Goal: Task Accomplishment & Management: Use online tool/utility

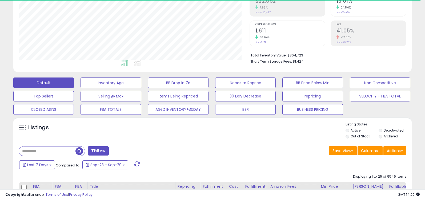
scroll to position [90, 0]
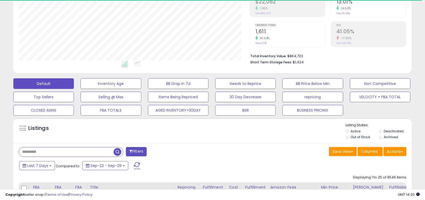
click at [59, 152] on input "text" at bounding box center [66, 151] width 95 height 9
type input "**********"
click at [119, 154] on span "button" at bounding box center [118, 152] width 8 height 8
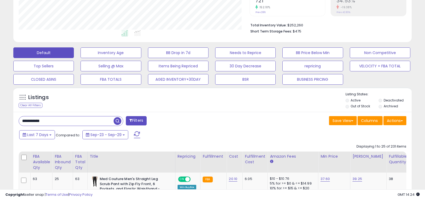
scroll to position [127, 0]
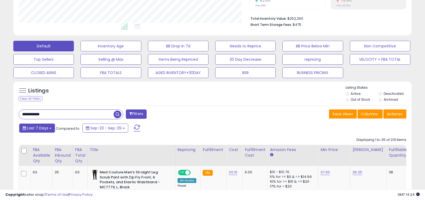
click at [52, 130] on button "Last 7 Days" at bounding box center [37, 128] width 36 height 9
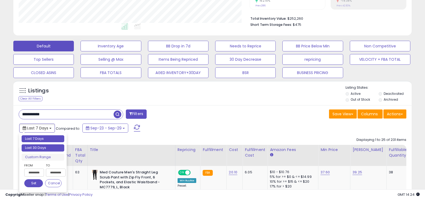
type input "**********"
click at [45, 146] on li "Last 30 Days" at bounding box center [43, 147] width 43 height 7
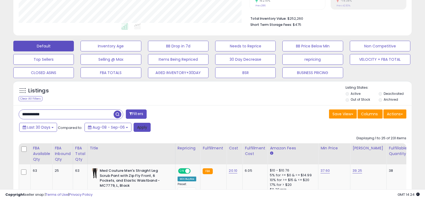
click at [142, 126] on button "Apply" at bounding box center [142, 127] width 17 height 9
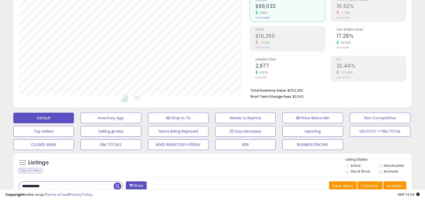
scroll to position [89, 0]
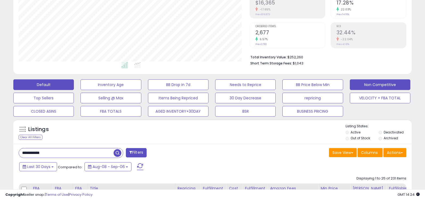
click at [368, 85] on button "Non Competitive" at bounding box center [380, 84] width 61 height 11
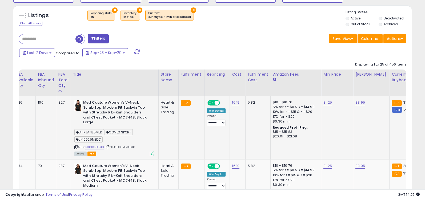
scroll to position [0, 0]
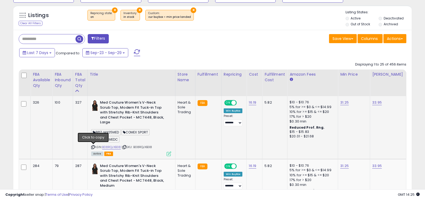
click at [94, 147] on icon at bounding box center [92, 147] width 3 height 3
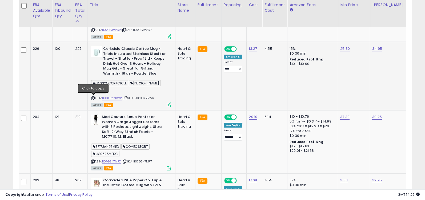
click at [94, 98] on icon at bounding box center [92, 98] width 3 height 3
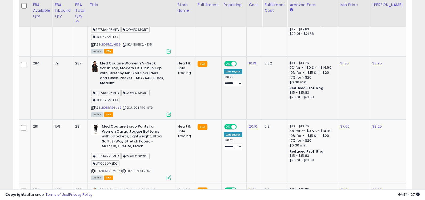
click at [93, 108] on icon at bounding box center [92, 107] width 3 height 3
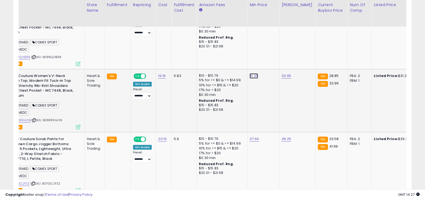
click at [253, 77] on link "31.25" at bounding box center [254, 75] width 9 height 5
drag, startPoint x: 242, startPoint y: 65, endPoint x: 211, endPoint y: 65, distance: 31.2
type input "*****"
click button "submit" at bounding box center [270, 62] width 9 height 8
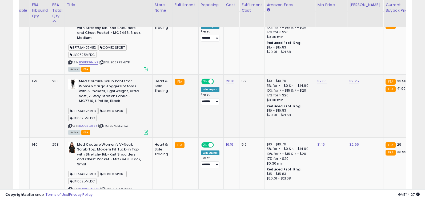
click at [70, 126] on icon at bounding box center [69, 126] width 3 height 3
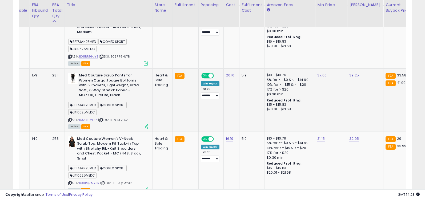
scroll to position [358, 0]
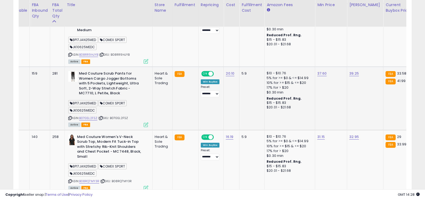
click at [71, 119] on icon at bounding box center [69, 118] width 3 height 3
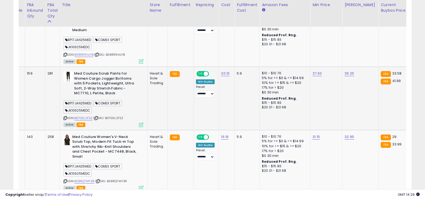
scroll to position [0, 25]
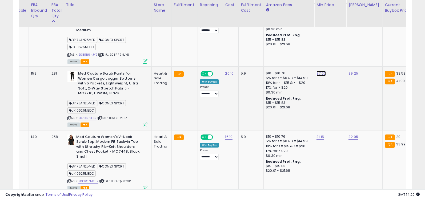
click at [319, 75] on link "37.60" at bounding box center [320, 73] width 9 height 5
drag, startPoint x: 305, startPoint y: 60, endPoint x: 276, endPoint y: 61, distance: 28.3
type input "*****"
click button "submit" at bounding box center [338, 60] width 9 height 8
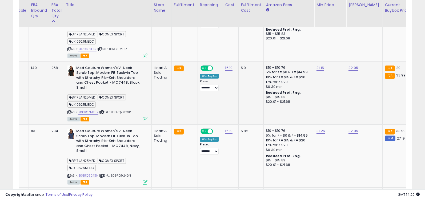
scroll to position [428, 0]
click at [70, 112] on icon at bounding box center [68, 111] width 3 height 3
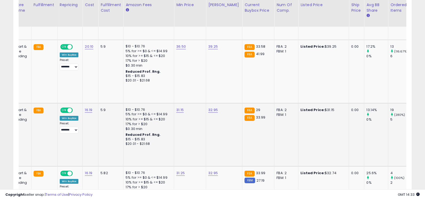
scroll to position [0, 158]
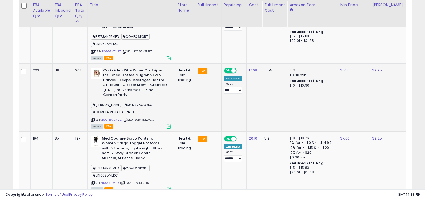
click at [93, 119] on icon at bounding box center [92, 119] width 3 height 3
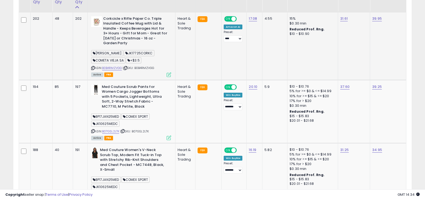
scroll to position [804, 0]
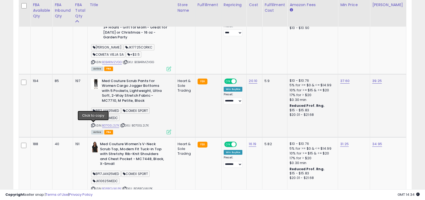
click at [94, 125] on icon at bounding box center [92, 125] width 3 height 3
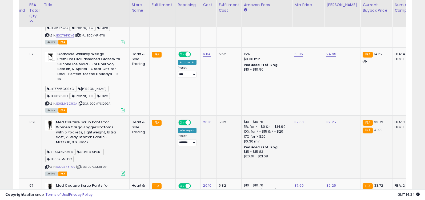
scroll to position [0, 44]
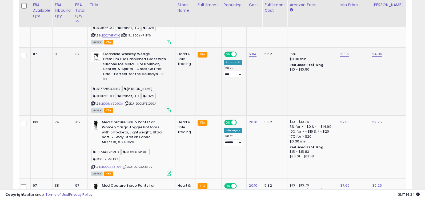
click at [92, 102] on icon at bounding box center [92, 103] width 3 height 3
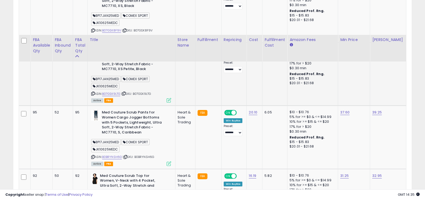
scroll to position [1749, 0]
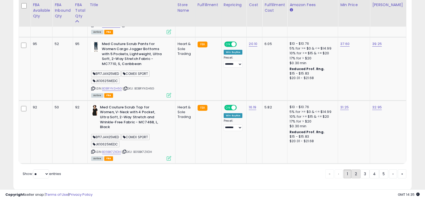
click at [354, 170] on link "2" at bounding box center [355, 174] width 9 height 9
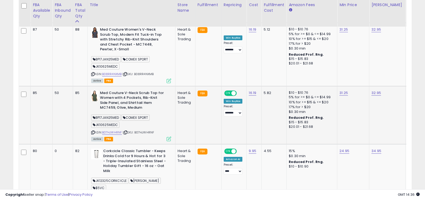
scroll to position [0, 23]
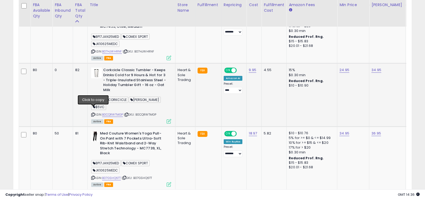
click at [93, 113] on icon at bounding box center [92, 114] width 3 height 3
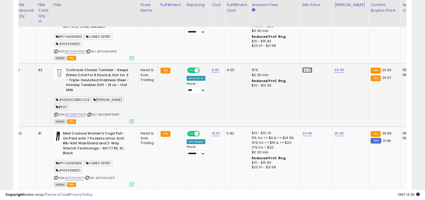
click at [306, 67] on link "24.95" at bounding box center [307, 69] width 10 height 5
drag, startPoint x: 298, startPoint y: 53, endPoint x: 254, endPoint y: 51, distance: 44.0
type input "*****"
click button "submit" at bounding box center [324, 52] width 9 height 8
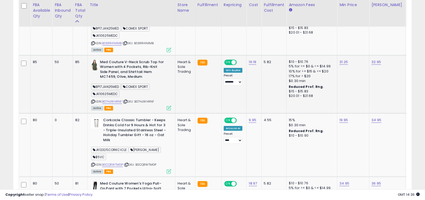
click at [93, 100] on icon at bounding box center [92, 101] width 3 height 3
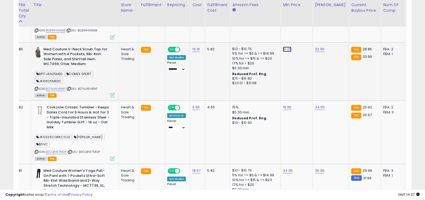
click at [286, 47] on link "31.25" at bounding box center [287, 49] width 9 height 5
drag, startPoint x: 278, startPoint y: 32, endPoint x: 226, endPoint y: 31, distance: 52.3
type input "*****"
click button "submit" at bounding box center [304, 31] width 9 height 8
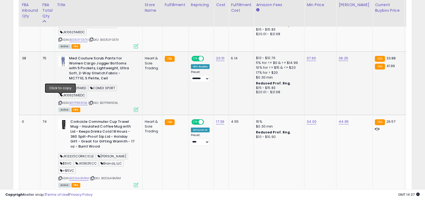
click at [60, 102] on icon at bounding box center [59, 103] width 3 height 3
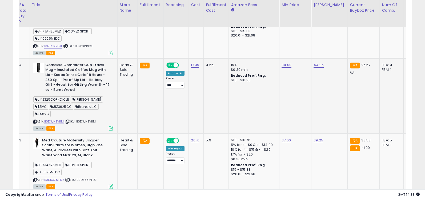
scroll to position [0, 54]
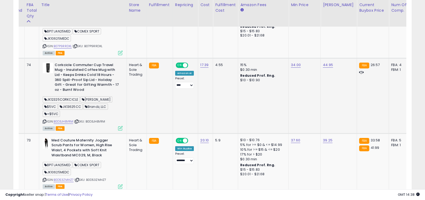
click at [44, 120] on icon at bounding box center [44, 121] width 3 height 3
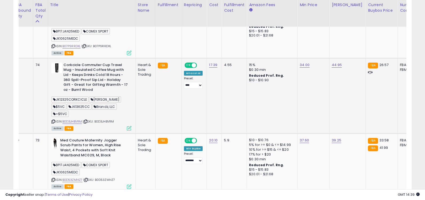
scroll to position [0, 18]
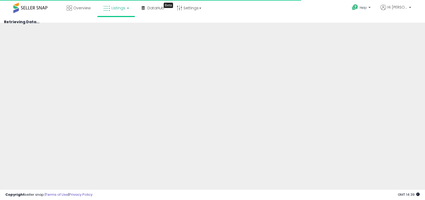
click at [119, 11] on link "Listings" at bounding box center [116, 8] width 34 height 16
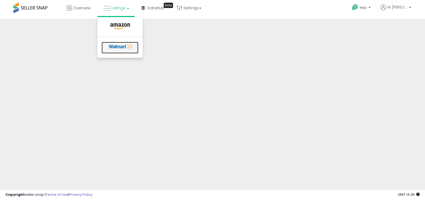
click at [121, 49] on icon at bounding box center [121, 47] width 28 height 8
